Goal: Check status: Check status

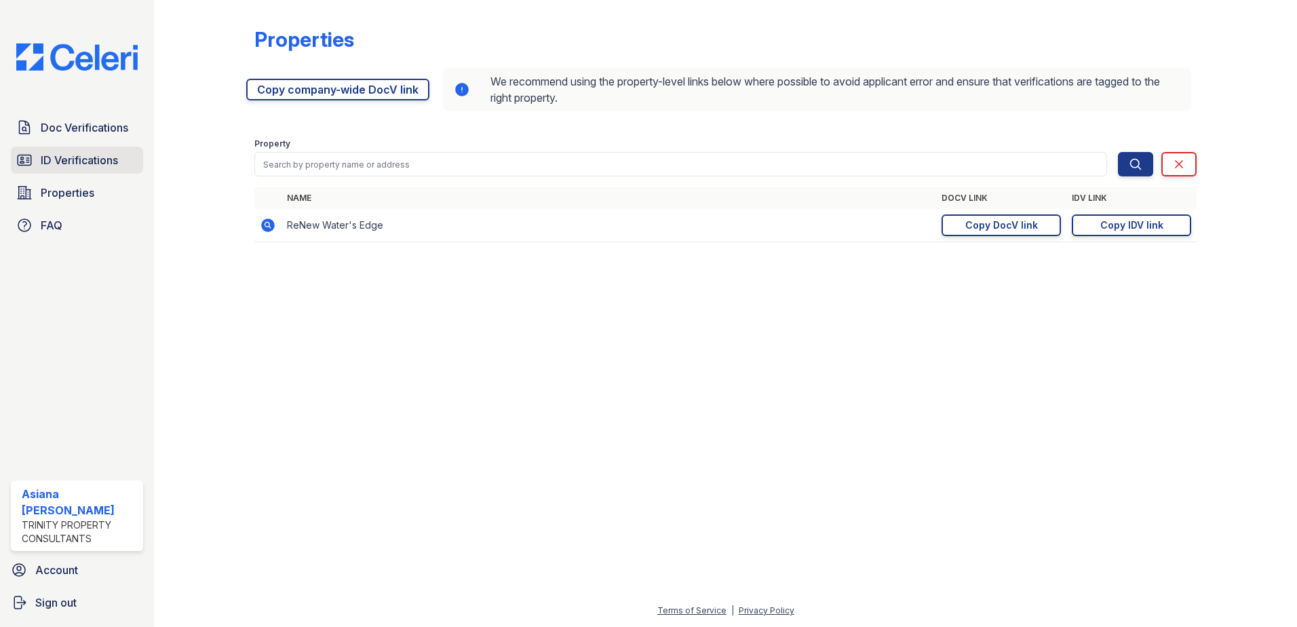
click at [75, 157] on span "ID Verifications" at bounding box center [79, 160] width 77 height 16
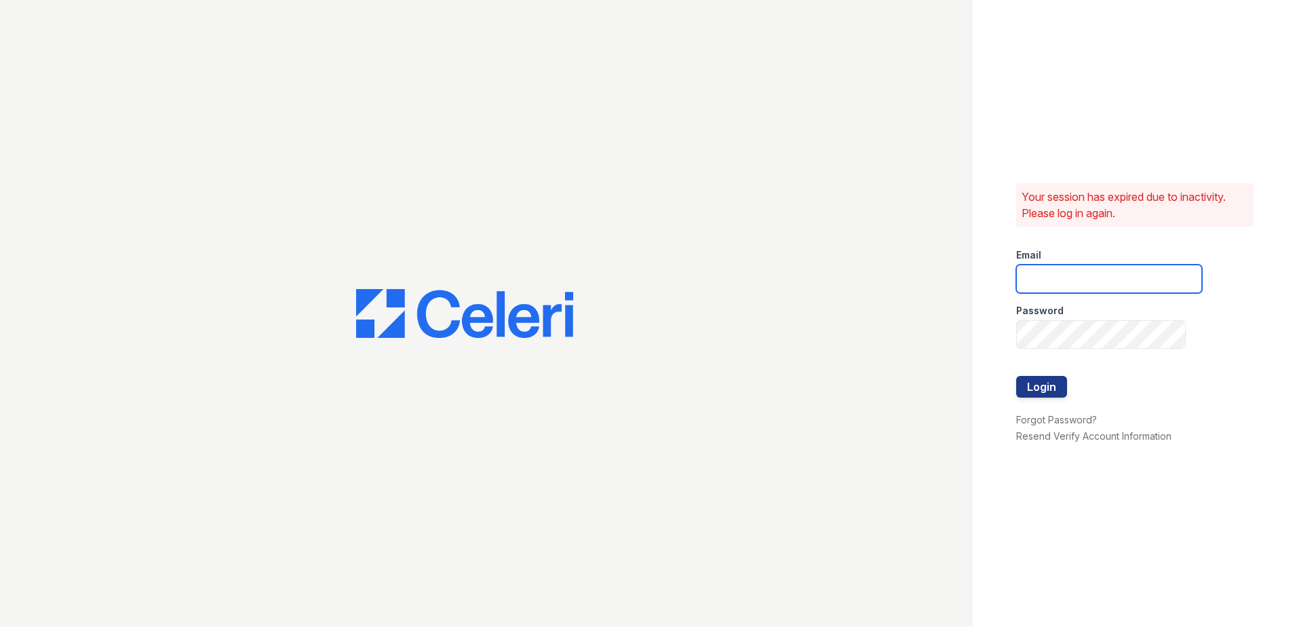
click at [1125, 281] on input "email" at bounding box center [1109, 279] width 186 height 28
type input "acastro@trinity-pm.com"
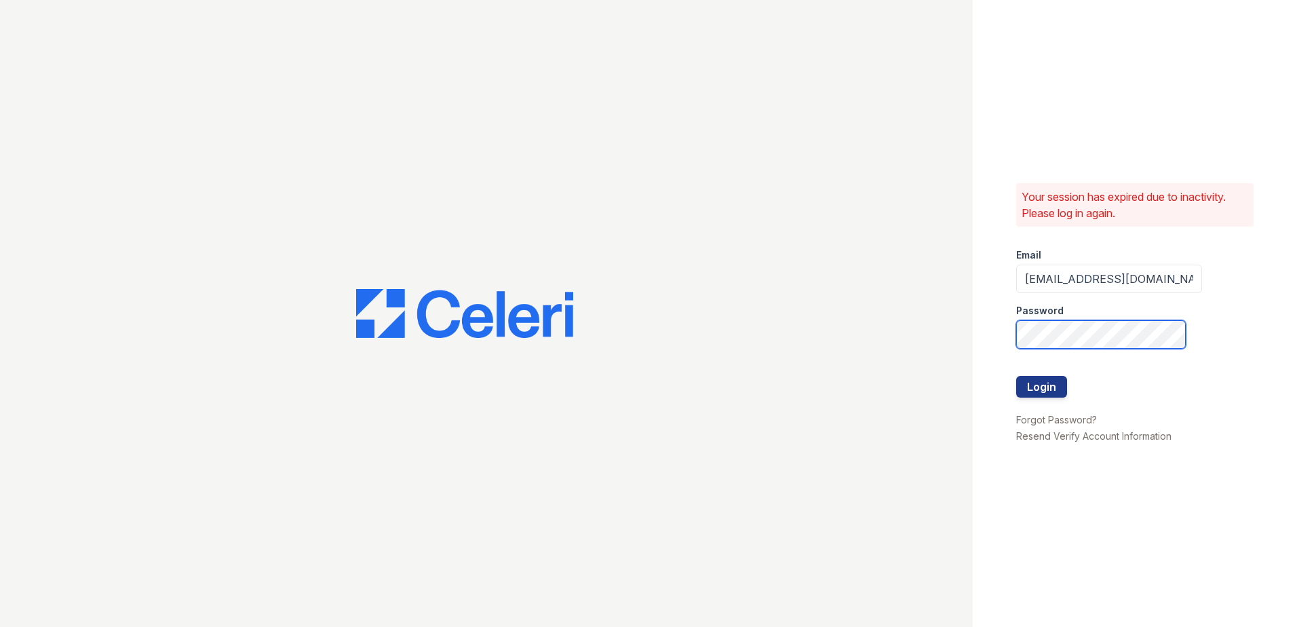
click at [1016, 376] on button "Login" at bounding box center [1041, 387] width 51 height 22
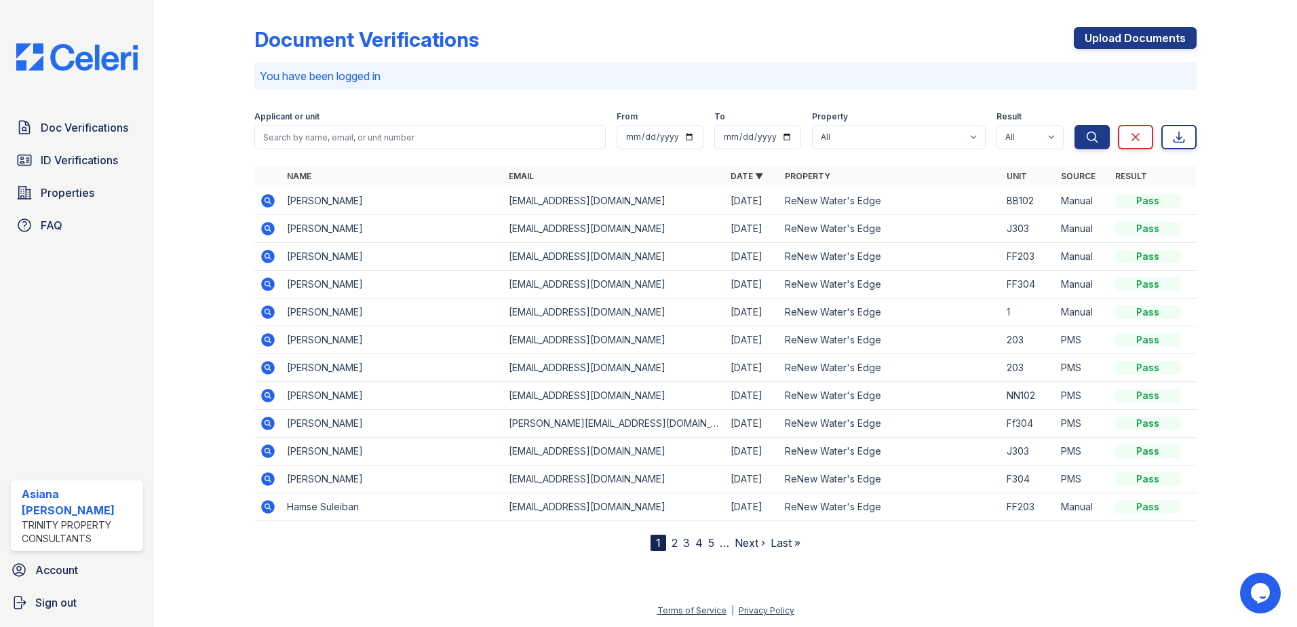
click at [372, 206] on td "[PERSON_NAME]" at bounding box center [392, 201] width 222 height 28
click at [269, 200] on icon at bounding box center [268, 201] width 16 height 16
click at [79, 163] on span "ID Verifications" at bounding box center [79, 160] width 77 height 16
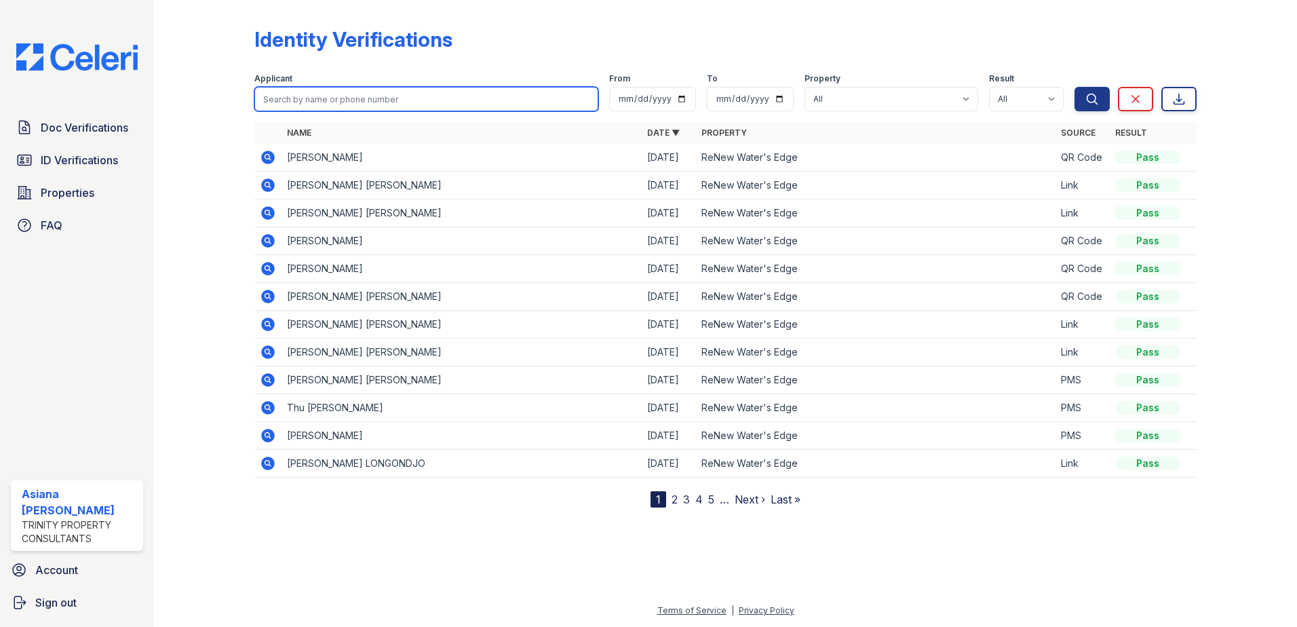
click at [395, 95] on input "search" at bounding box center [426, 99] width 344 height 24
type input "grace"
click at [1074, 87] on button "Search" at bounding box center [1091, 99] width 35 height 24
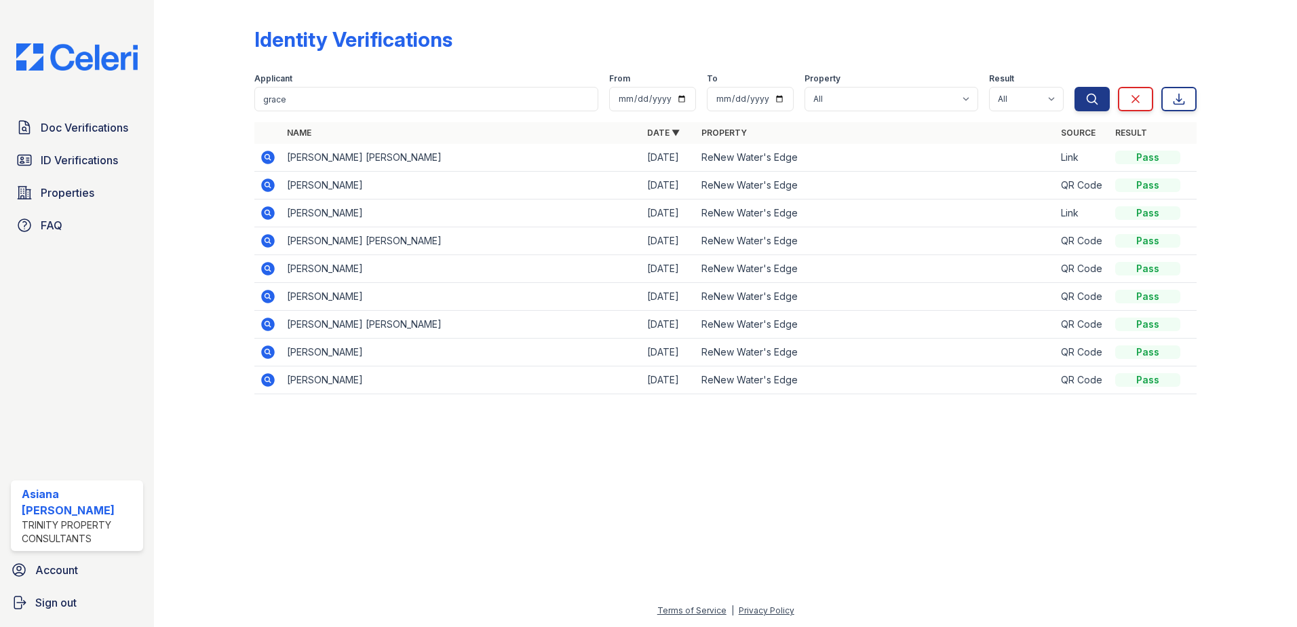
click at [265, 158] on icon at bounding box center [268, 157] width 16 height 16
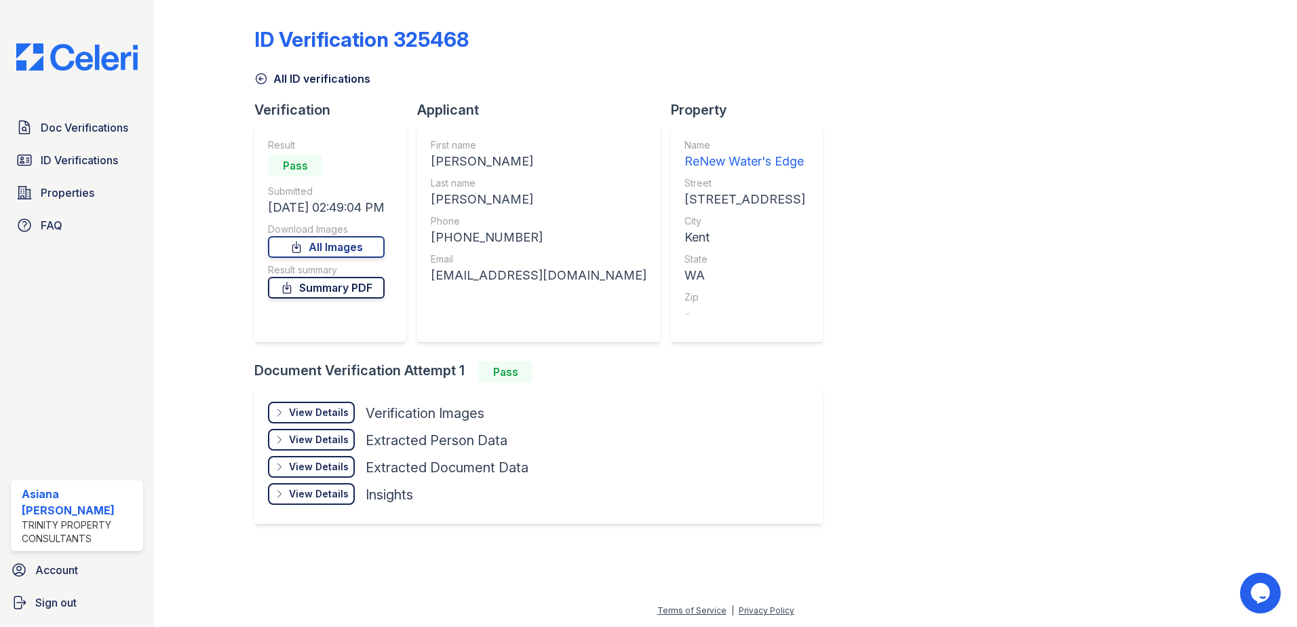
click at [345, 283] on link "Summary PDF" at bounding box center [326, 288] width 117 height 22
click at [65, 156] on span "ID Verifications" at bounding box center [79, 160] width 77 height 16
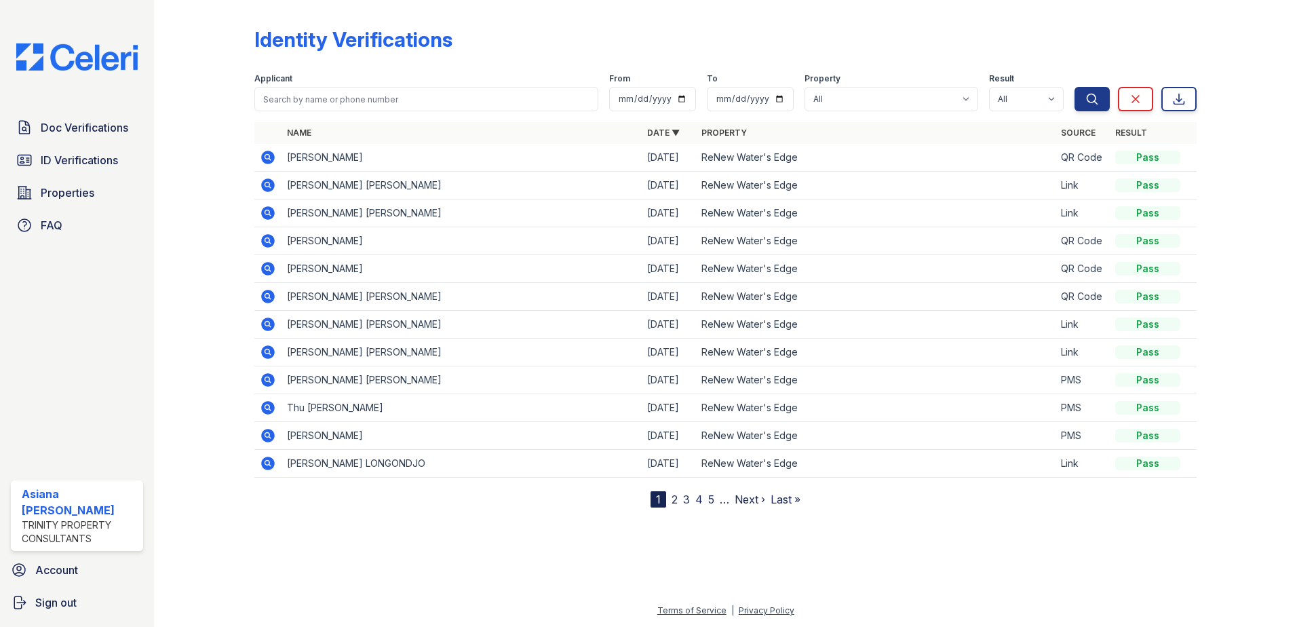
click at [493, 84] on div "Applicant" at bounding box center [426, 80] width 344 height 14
click at [269, 190] on icon at bounding box center [268, 185] width 14 height 14
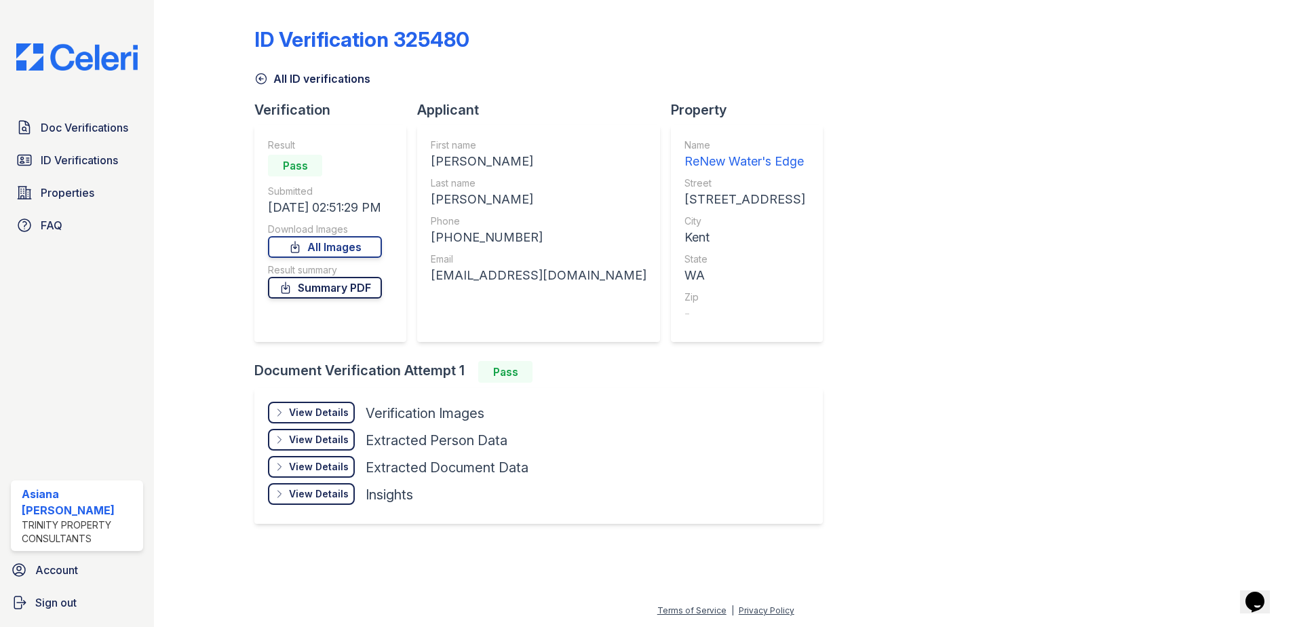
click at [331, 288] on link "Summary PDF" at bounding box center [325, 288] width 114 height 22
click at [86, 154] on span "ID Verifications" at bounding box center [79, 160] width 77 height 16
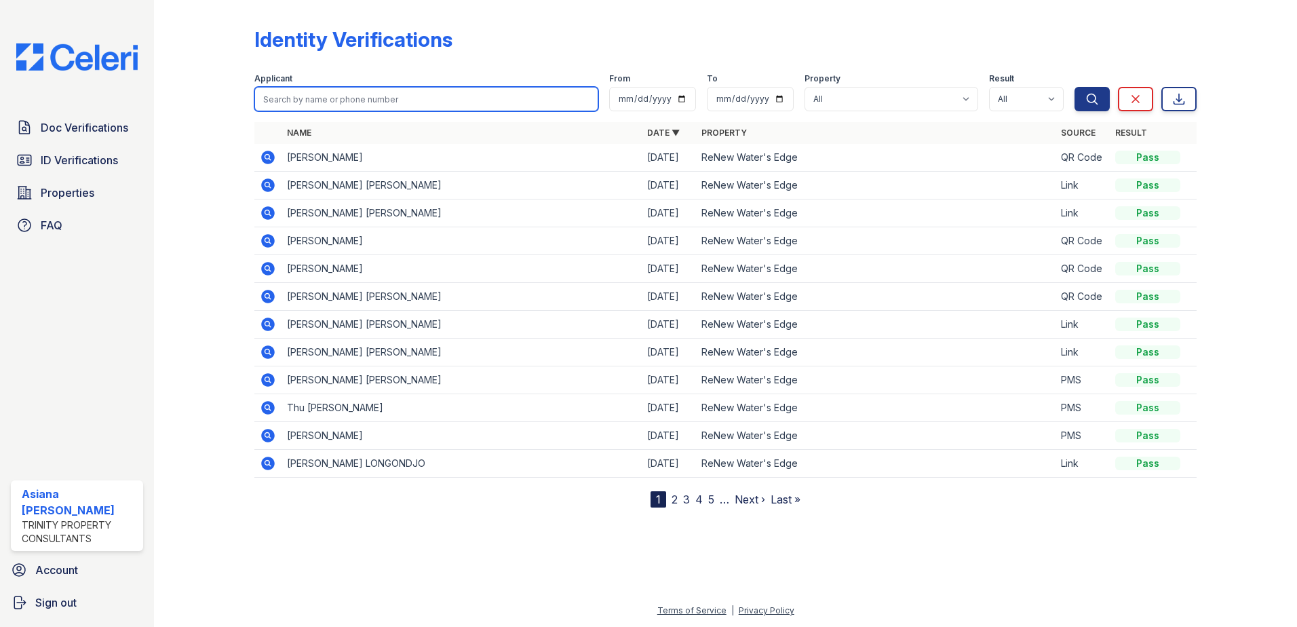
click at [465, 104] on input "search" at bounding box center [426, 99] width 344 height 24
type input "raymond"
click at [1074, 87] on button "Search" at bounding box center [1091, 99] width 35 height 24
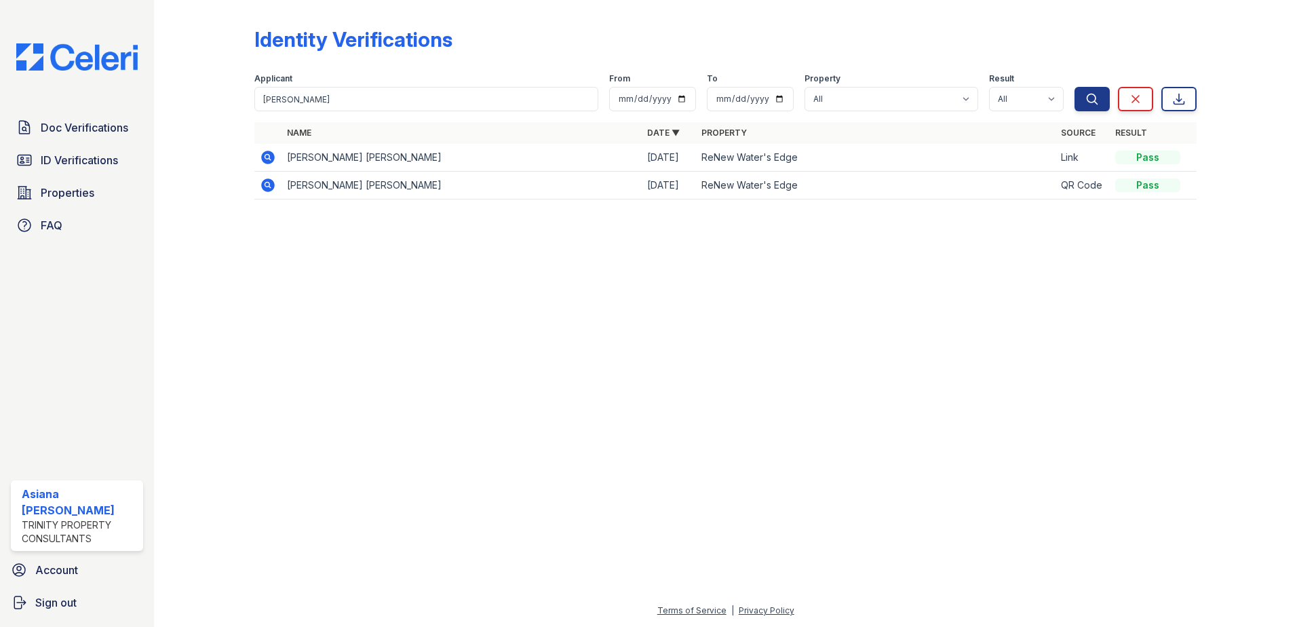
click at [265, 155] on icon at bounding box center [268, 157] width 16 height 16
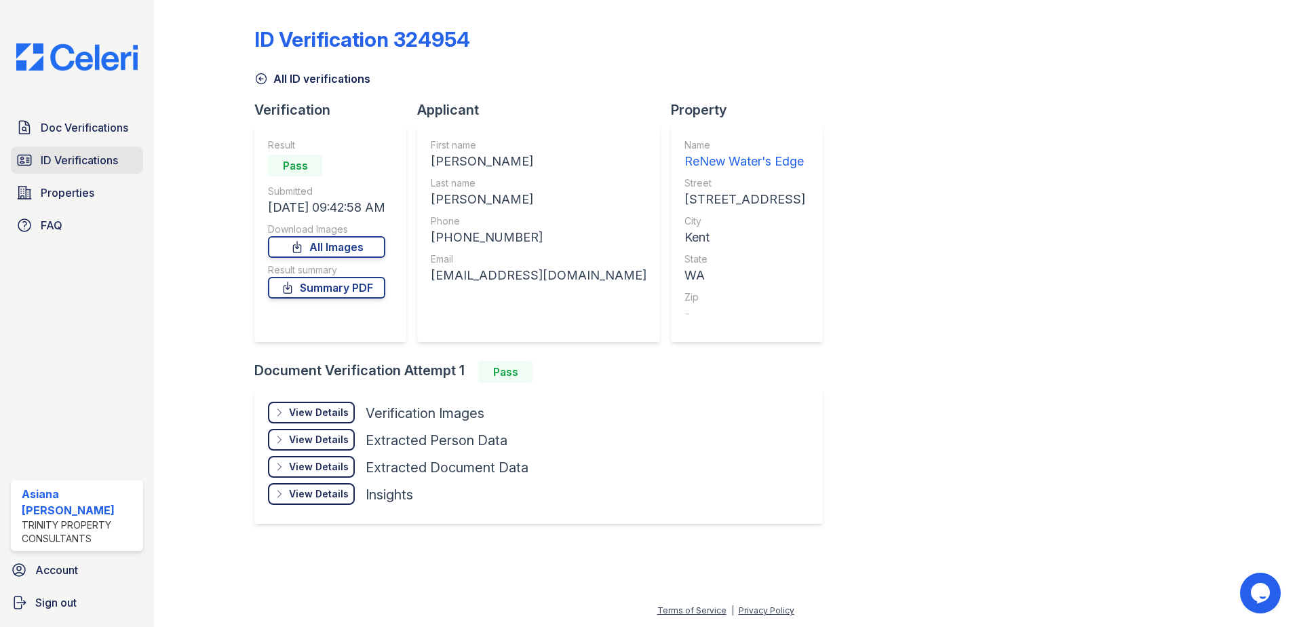
click at [113, 166] on span "ID Verifications" at bounding box center [79, 160] width 77 height 16
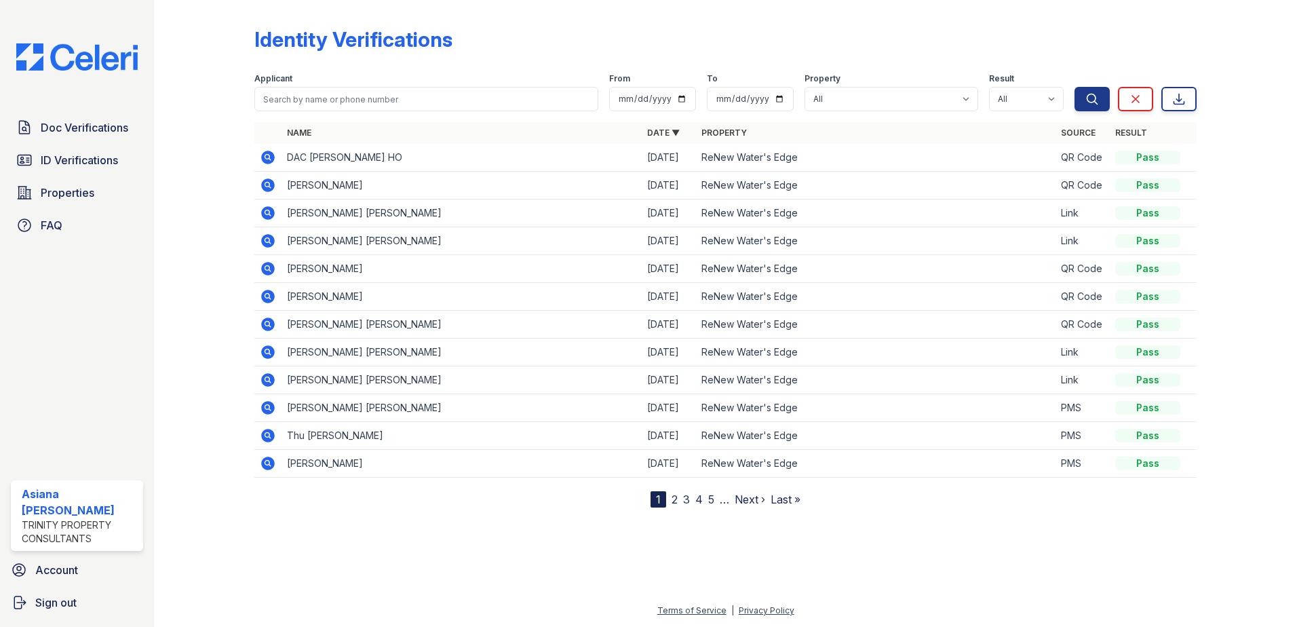
click at [269, 157] on icon at bounding box center [266, 156] width 3 height 3
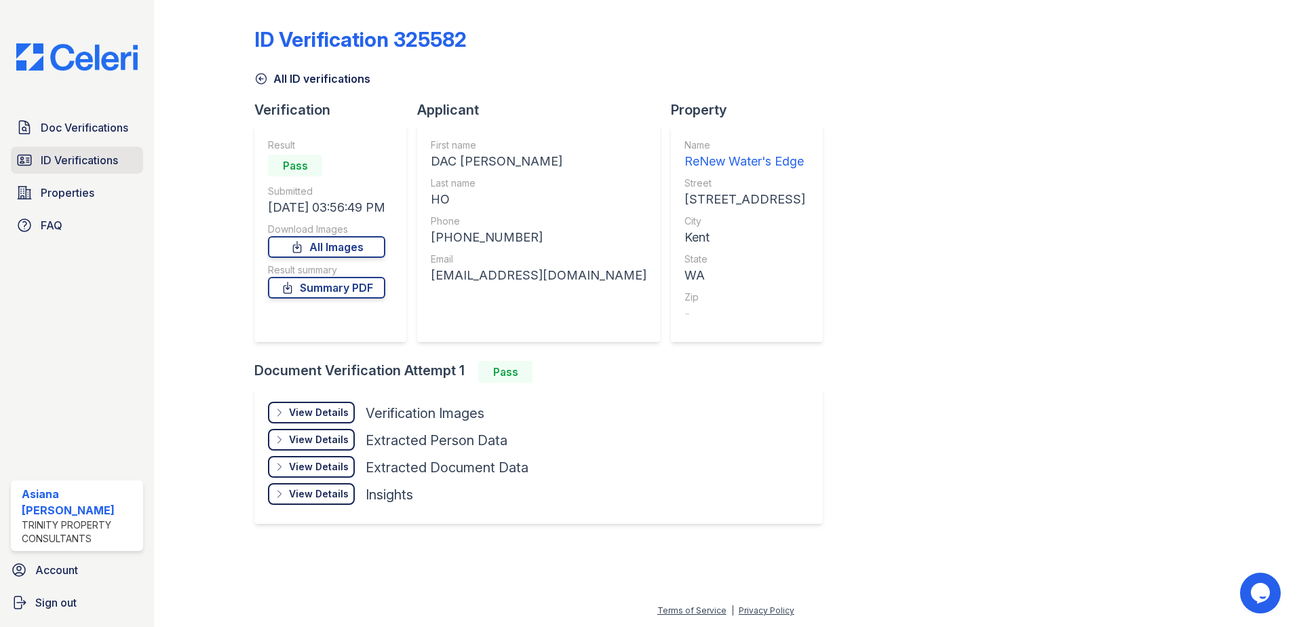
click at [95, 157] on span "ID Verifications" at bounding box center [79, 160] width 77 height 16
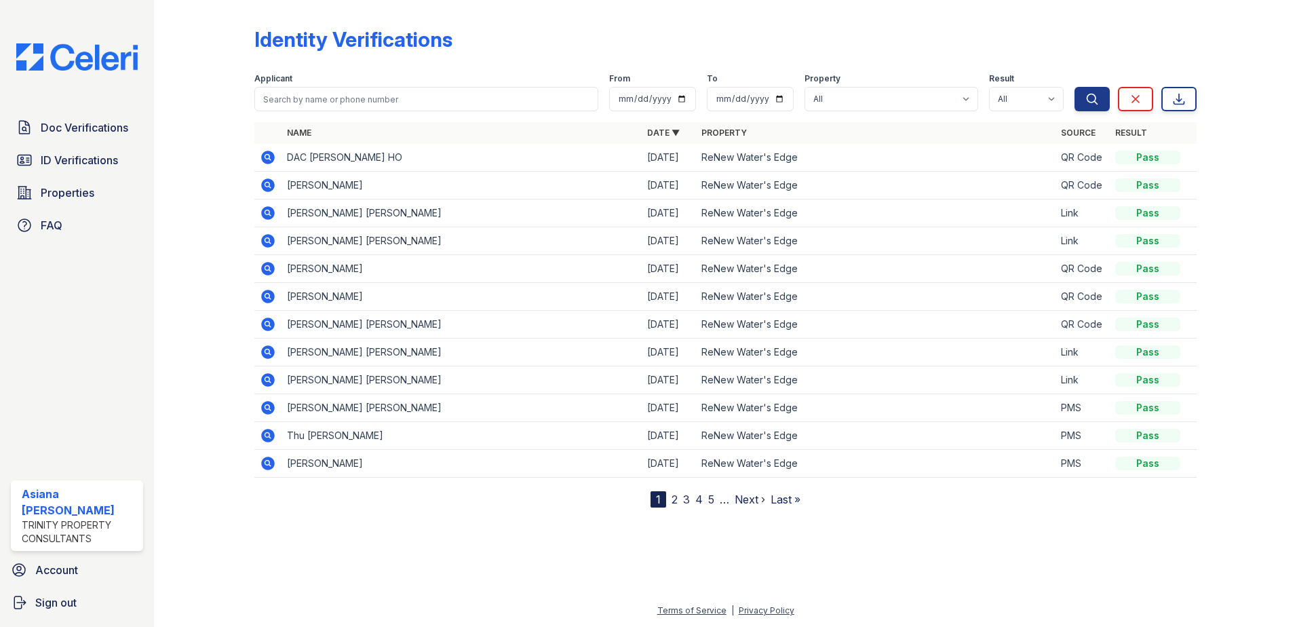
click at [1100, 111] on form "Applicant From To Property All ReNew Water's Edge Result All Pass Fail Caution …" at bounding box center [725, 89] width 942 height 54
click at [1090, 86] on div "Search Clear Export" at bounding box center [1135, 89] width 122 height 43
click at [1087, 96] on icon "submit" at bounding box center [1092, 99] width 14 height 14
click at [372, 98] on input "search" at bounding box center [426, 99] width 344 height 24
click at [124, 160] on link "ID Verifications" at bounding box center [77, 160] width 132 height 27
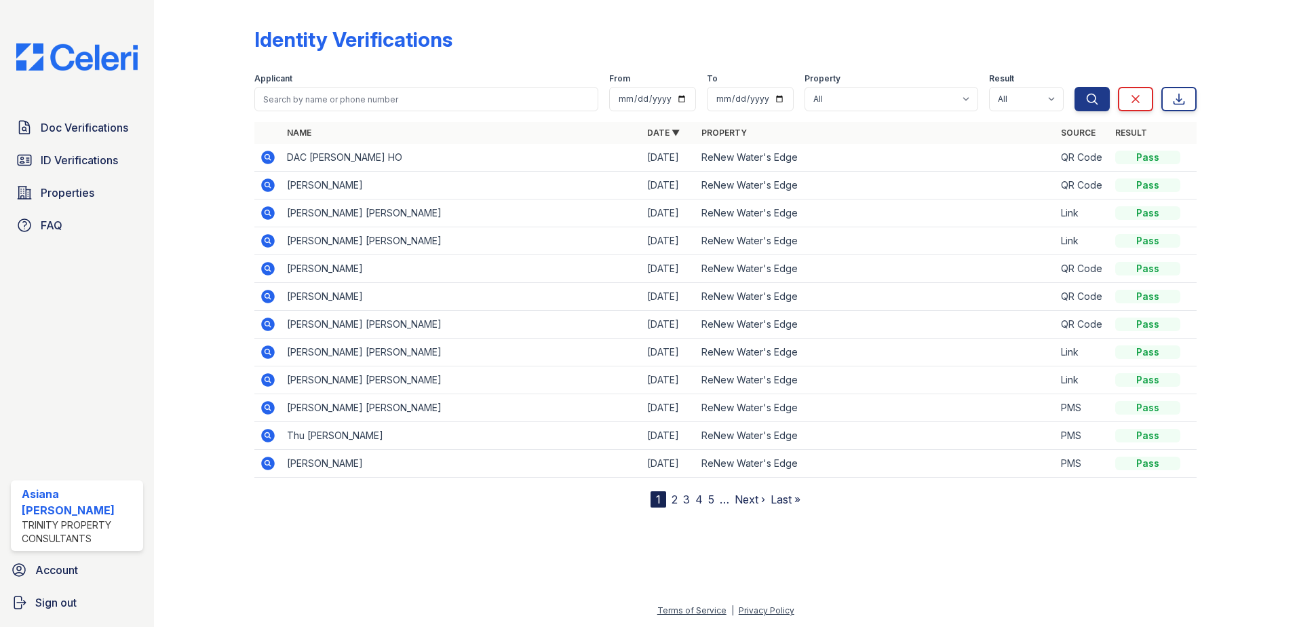
click at [372, 164] on td "DAC [PERSON_NAME] HO" at bounding box center [461, 158] width 360 height 28
drag, startPoint x: 368, startPoint y: 161, endPoint x: 356, endPoint y: 161, distance: 12.2
click at [368, 160] on td "DAC QUYNH TRANG HO" at bounding box center [461, 158] width 360 height 28
click at [272, 158] on icon at bounding box center [268, 158] width 14 height 14
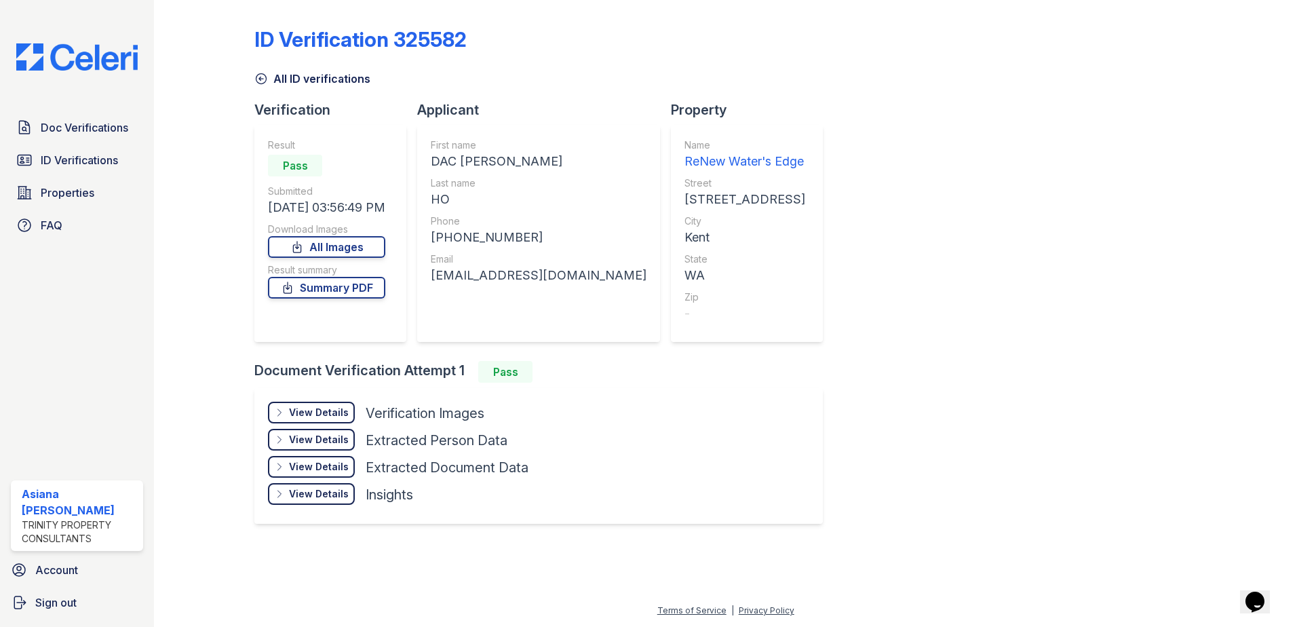
click at [817, 349] on div "ID Verification 325582 All ID verifications Verification Result Pass Submitted …" at bounding box center [725, 273] width 942 height 537
